Goal: Task Accomplishment & Management: Use online tool/utility

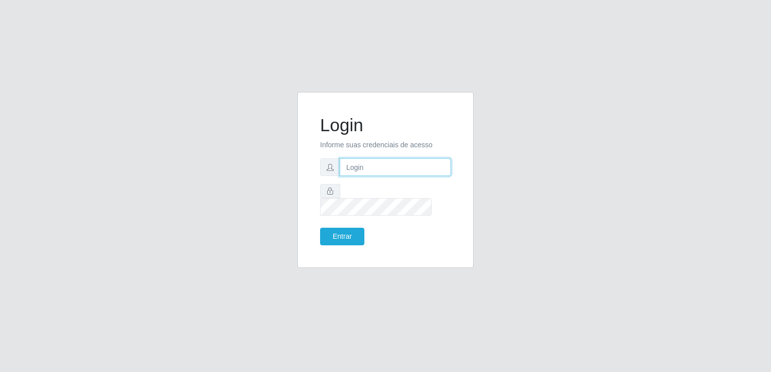
click at [365, 176] on input "text" at bounding box center [395, 167] width 111 height 18
type input "[EMAIL_ADDRESS][DOMAIN_NAME]"
click at [320, 228] on button "Entrar" at bounding box center [342, 237] width 44 height 18
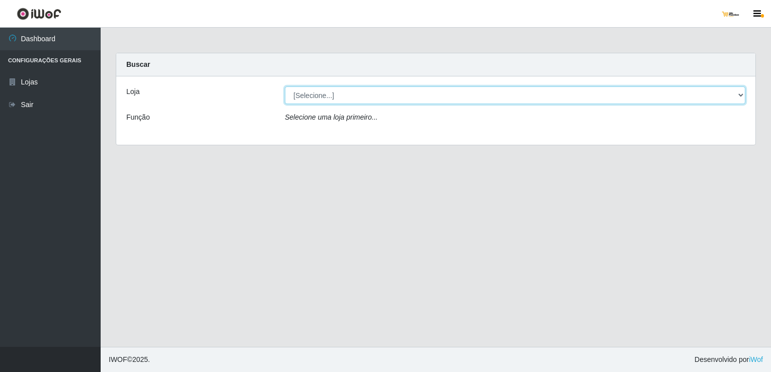
click at [417, 92] on select "[Selecione...] [GEOGRAPHIC_DATA]" at bounding box center [515, 96] width 460 height 18
select select "168"
click at [285, 87] on select "[Selecione...] [GEOGRAPHIC_DATA]" at bounding box center [515, 96] width 460 height 18
